Goal: Task Accomplishment & Management: Manage account settings

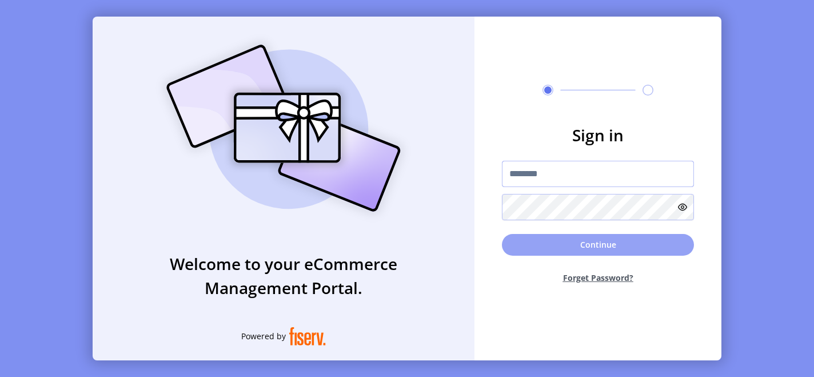
type input "**********"
click at [564, 246] on button "Continue" at bounding box center [598, 245] width 192 height 22
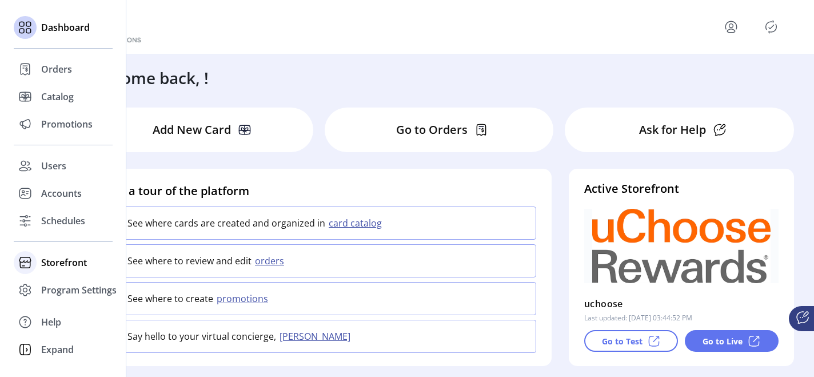
click at [50, 266] on span "Storefront" at bounding box center [64, 262] width 46 height 14
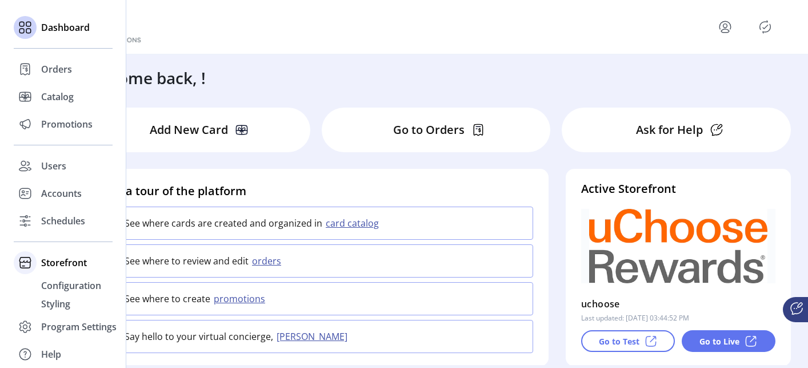
click at [24, 261] on icon at bounding box center [25, 262] width 18 height 18
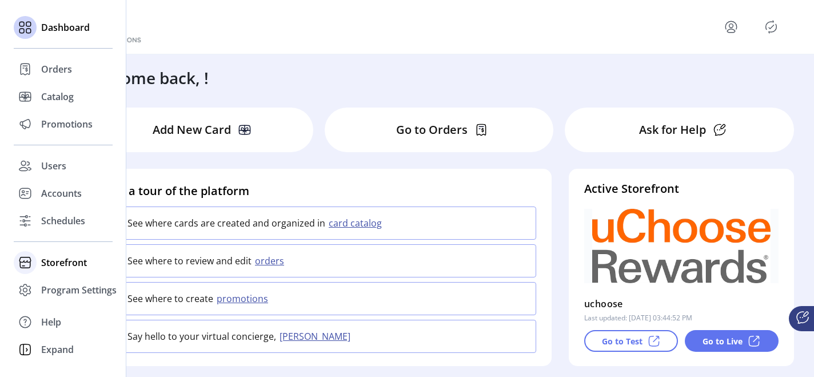
click at [26, 262] on icon at bounding box center [25, 260] width 12 height 6
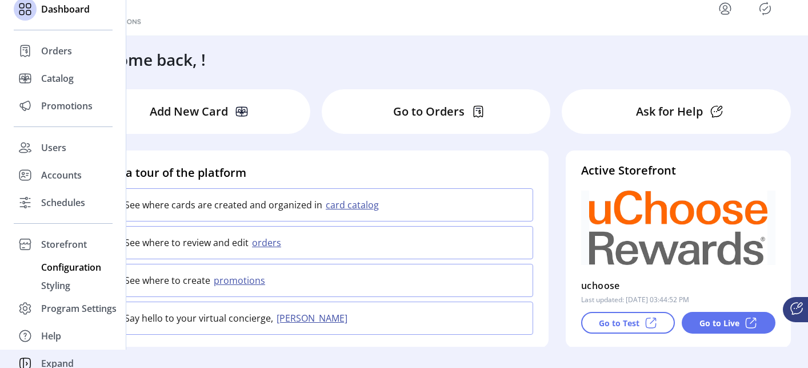
scroll to position [27, 0]
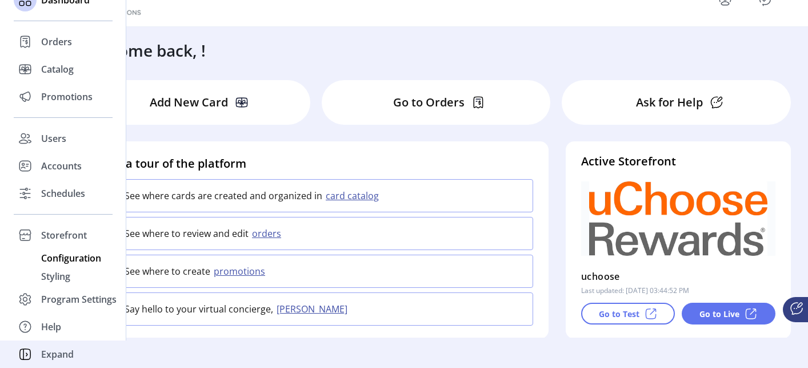
click at [59, 261] on span "Configuration" at bounding box center [71, 258] width 60 height 14
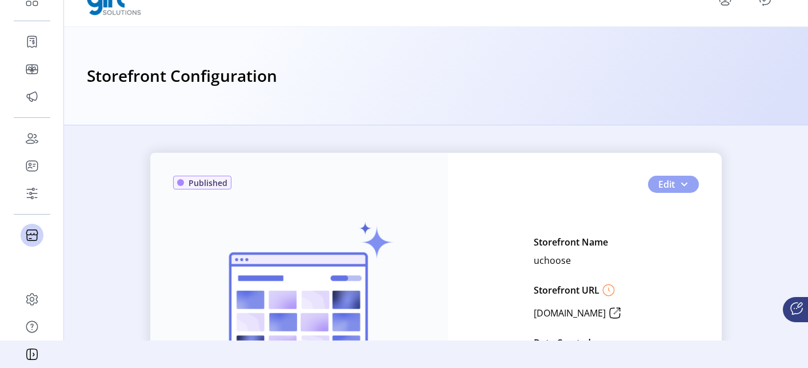
click at [689, 181] on button "Edit" at bounding box center [673, 183] width 51 height 17
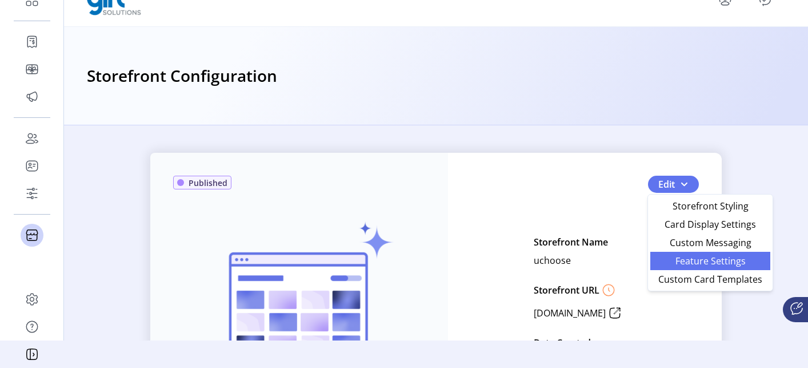
click at [708, 262] on span "Feature Settings" at bounding box center [710, 260] width 106 height 9
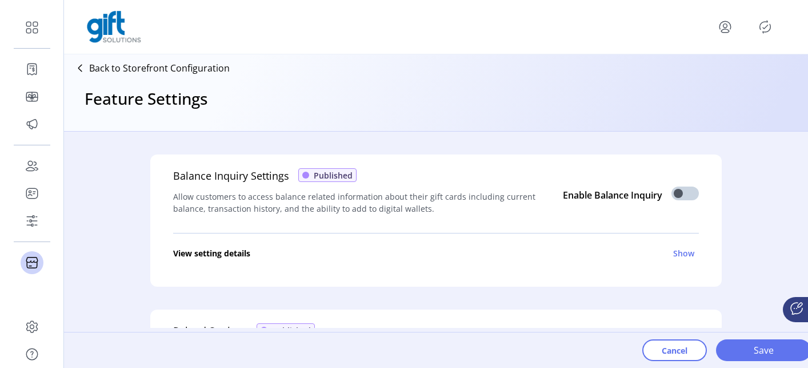
click at [728, 24] on icon "menu" at bounding box center [726, 26] width 4 height 4
click at [712, 73] on span "Sign Out" at bounding box center [690, 71] width 86 height 9
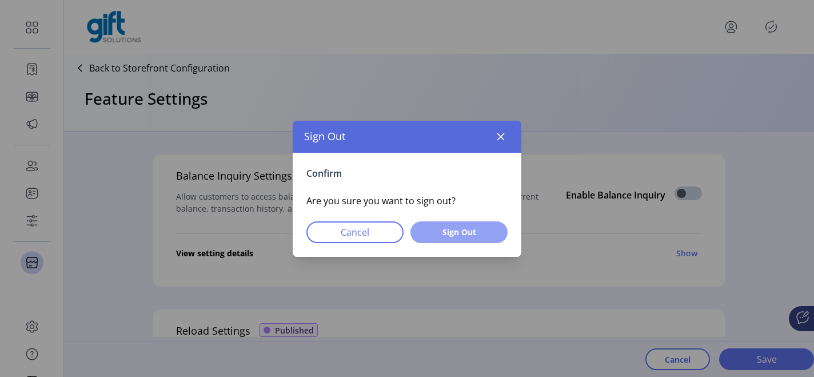
click at [473, 233] on span "Sign Out" at bounding box center [458, 232] width 67 height 12
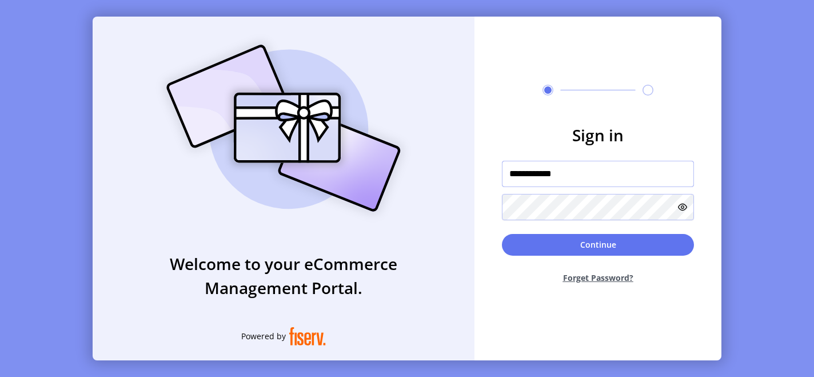
drag, startPoint x: 591, startPoint y: 176, endPoint x: 495, endPoint y: 176, distance: 96.0
click at [495, 176] on form "**********" at bounding box center [597, 208] width 247 height 170
